Goal: Information Seeking & Learning: Learn about a topic

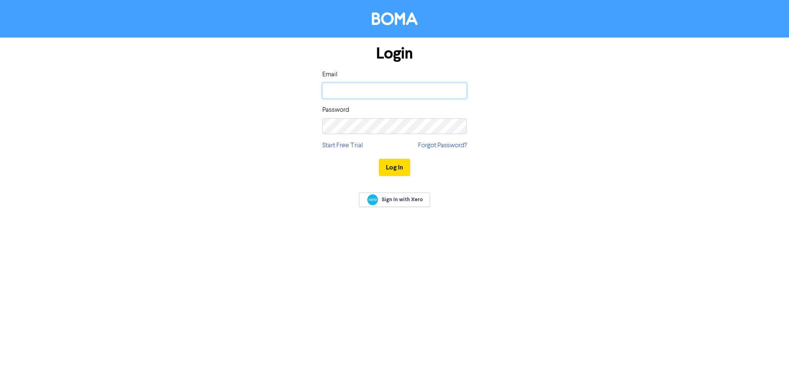
click at [364, 90] on input "email" at bounding box center [394, 91] width 144 height 16
type input "bev@finman.net.nz"
click at [379, 159] on button "Log In" at bounding box center [394, 167] width 31 height 17
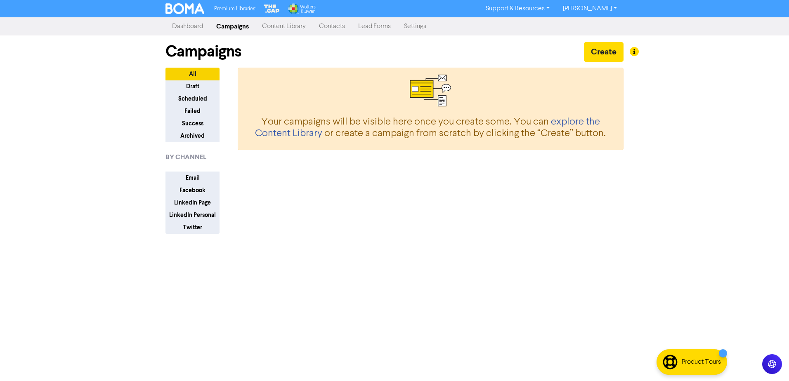
click at [289, 25] on link "Content Library" at bounding box center [283, 26] width 57 height 17
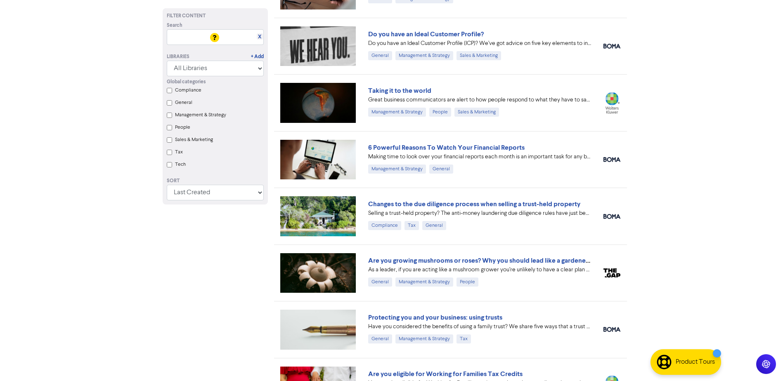
scroll to position [289, 0]
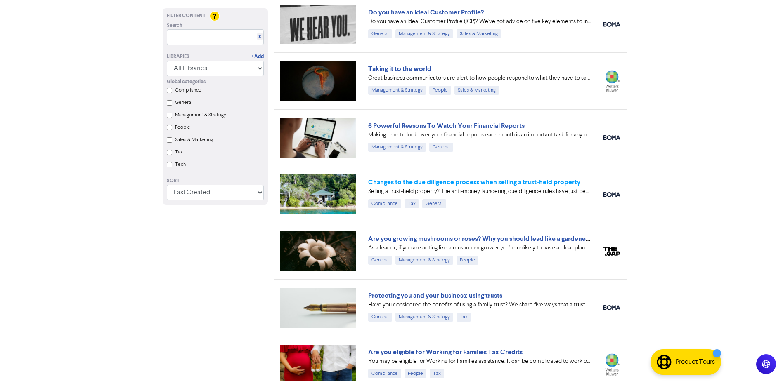
click at [413, 183] on link "Changes to the due diligence process when selling a trust-held property" at bounding box center [474, 182] width 212 height 8
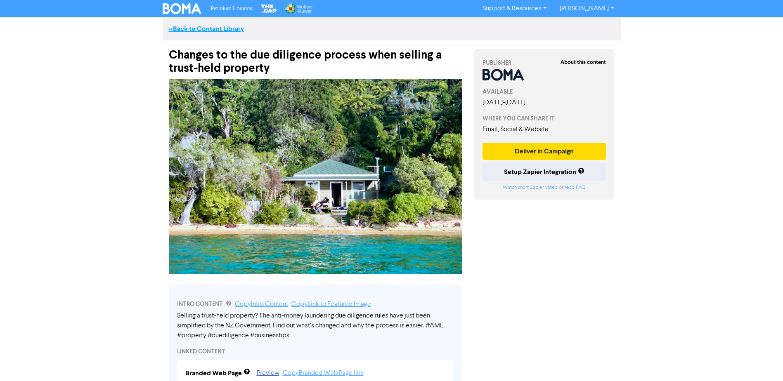
click at [193, 27] on link "<< Back to Content Library" at bounding box center [206, 29] width 75 height 8
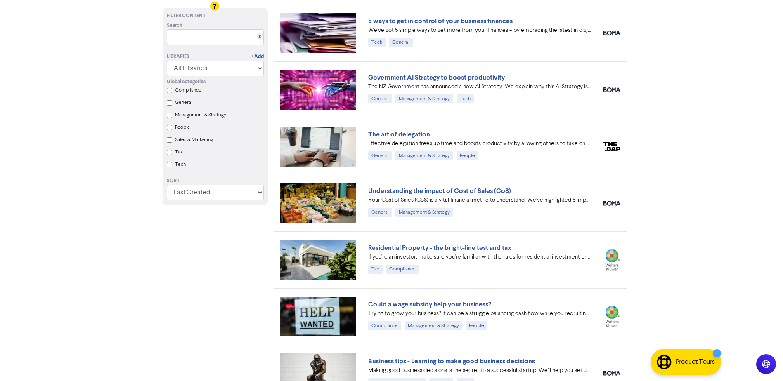
scroll to position [701, 0]
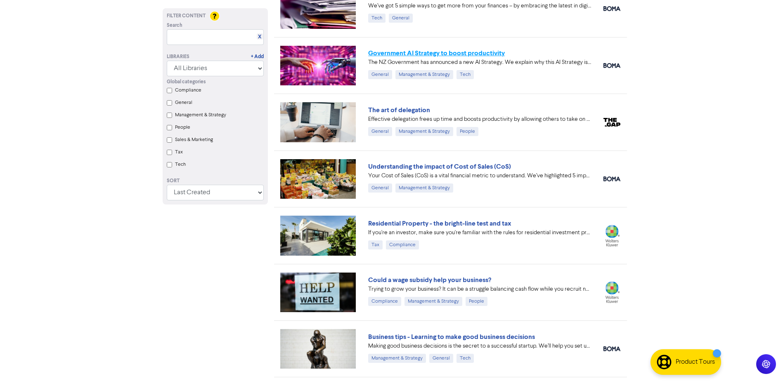
click at [427, 56] on link "Government AI Strategy to boost productivity" at bounding box center [436, 53] width 137 height 8
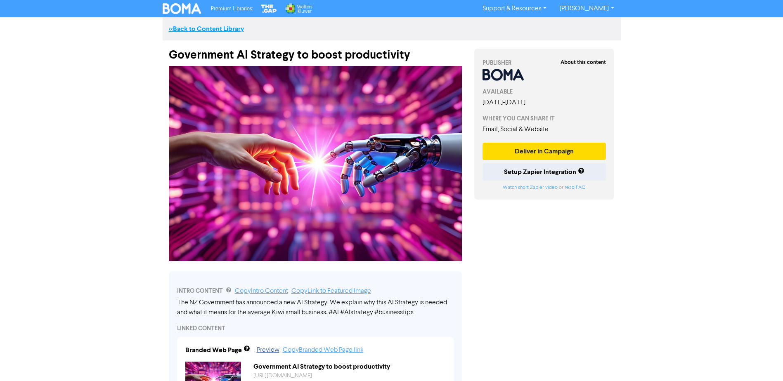
click at [193, 28] on link "<< Back to Content Library" at bounding box center [206, 29] width 75 height 8
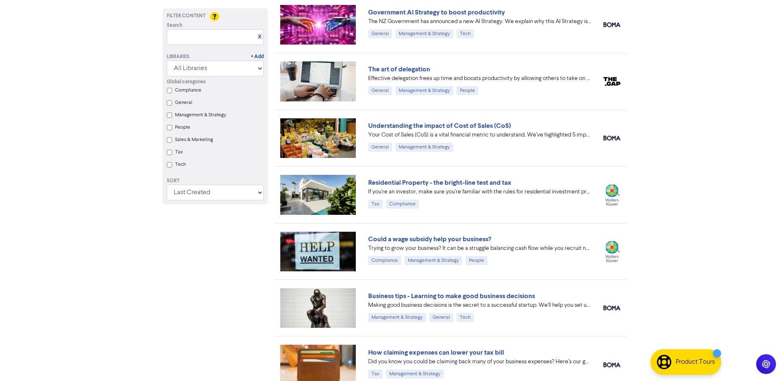
scroll to position [743, 0]
click at [400, 182] on link "Residential Property - the bright-line test and tax" at bounding box center [439, 182] width 143 height 8
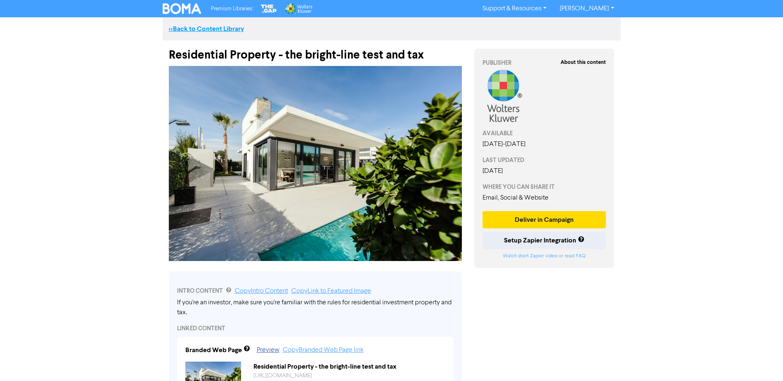
click at [208, 29] on link "<< Back to Content Library" at bounding box center [206, 29] width 75 height 8
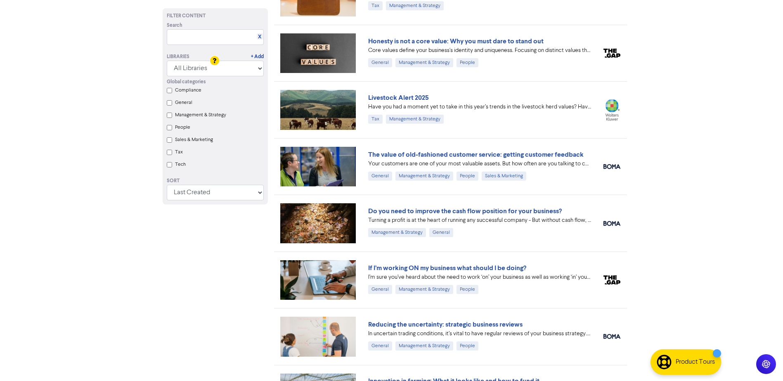
scroll to position [1099, 0]
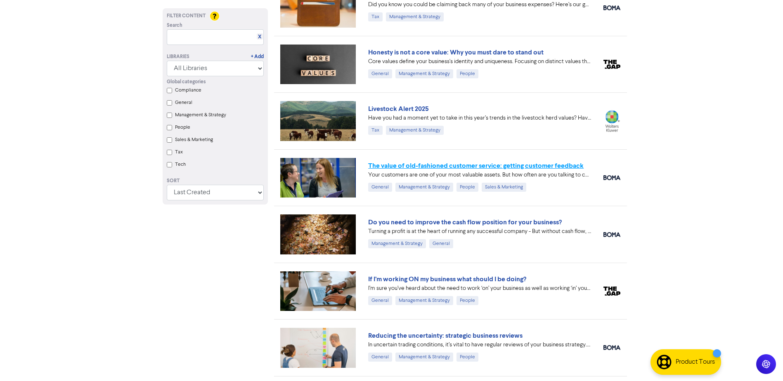
click at [445, 166] on link "The value of old-fashioned customer service: getting customer feedback" at bounding box center [475, 166] width 215 height 8
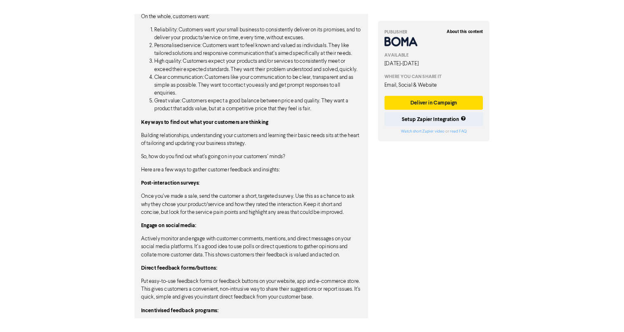
scroll to position [701, 0]
